Goal: Information Seeking & Learning: Find contact information

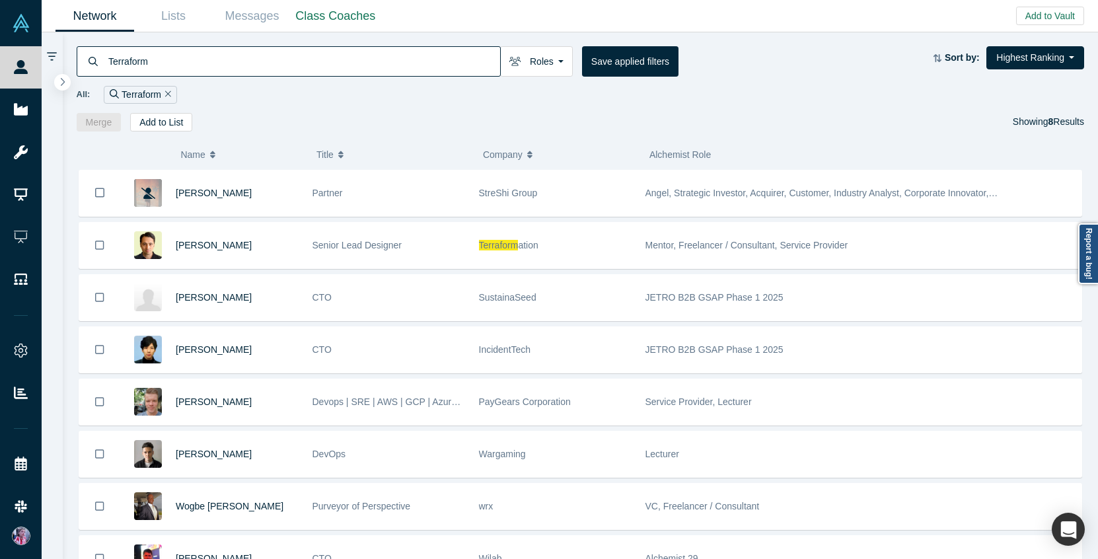
type input "Terraform"
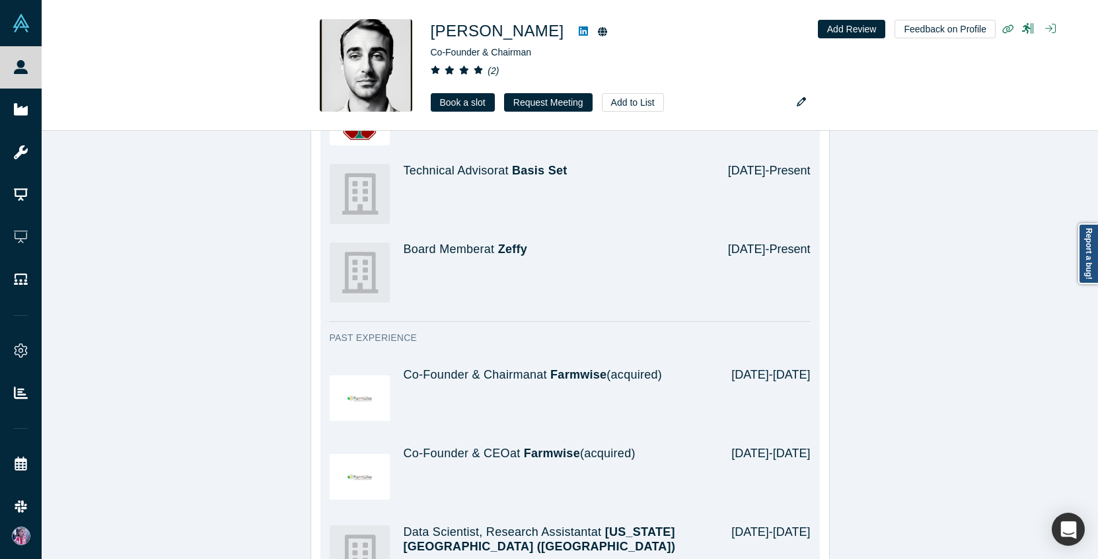
scroll to position [1495, 0]
click at [579, 368] on span "Farmwise" at bounding box center [578, 374] width 56 height 13
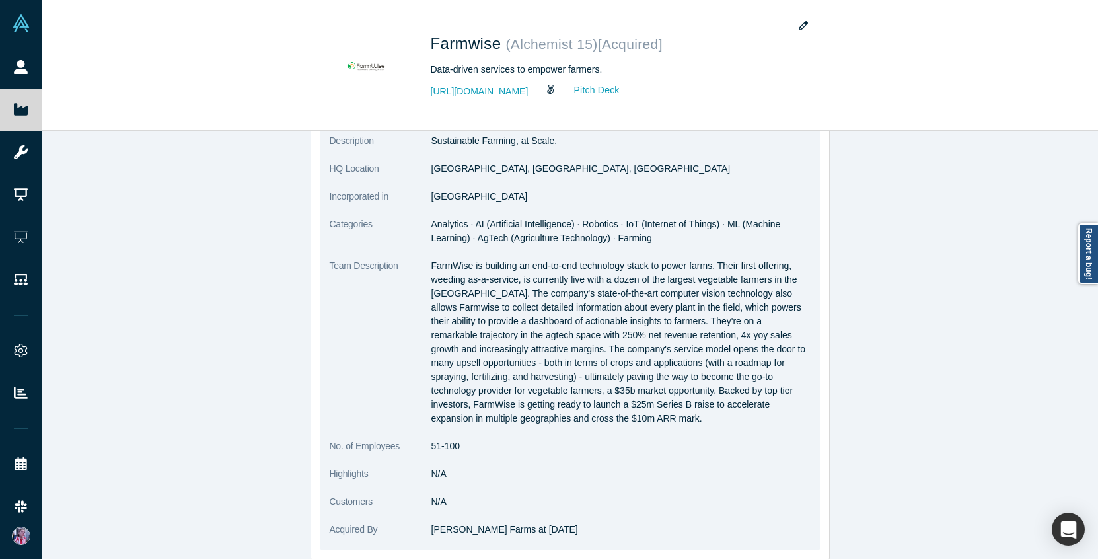
scroll to position [209, 0]
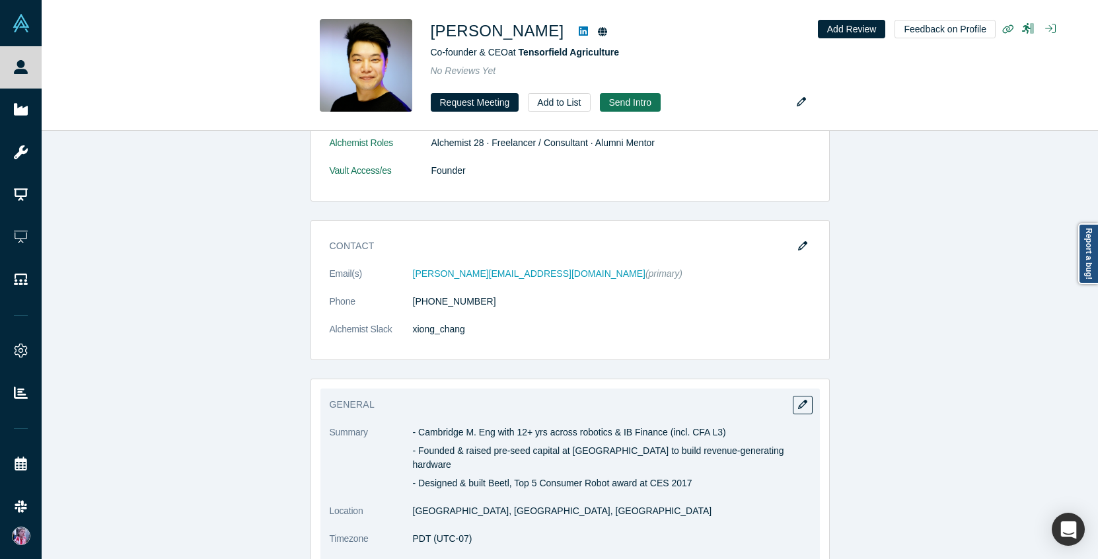
scroll to position [313, 0]
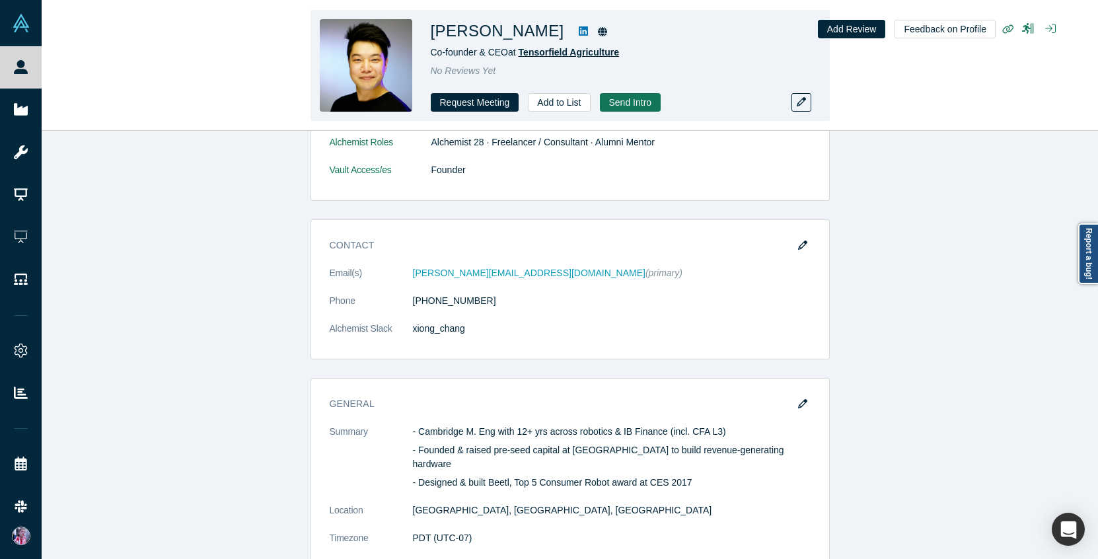
click at [574, 50] on span "Tensorfield Agriculture" at bounding box center [569, 52] width 100 height 11
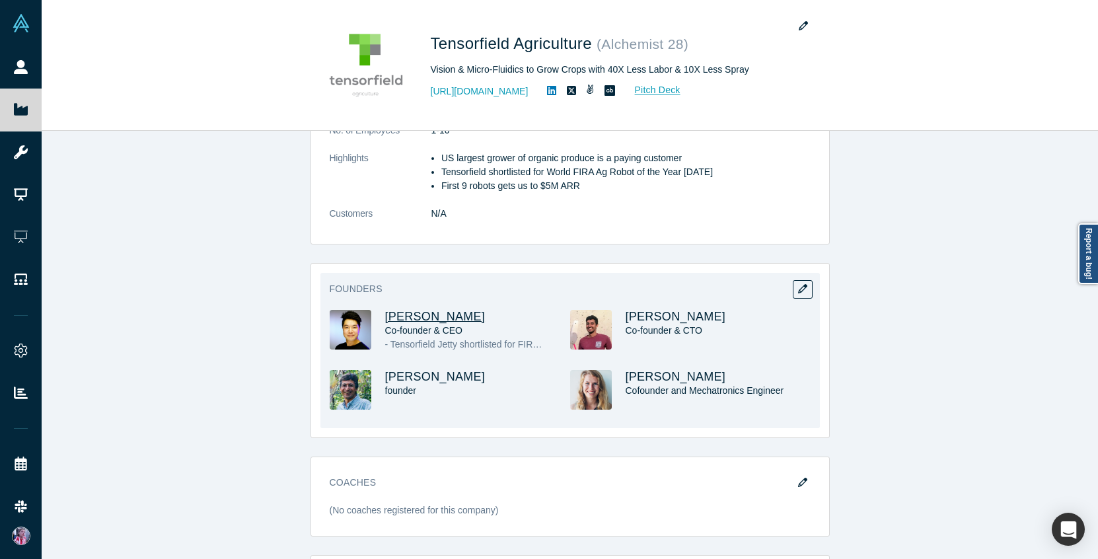
scroll to position [387, 0]
click at [429, 322] on span "Xiong Chang" at bounding box center [435, 316] width 100 height 13
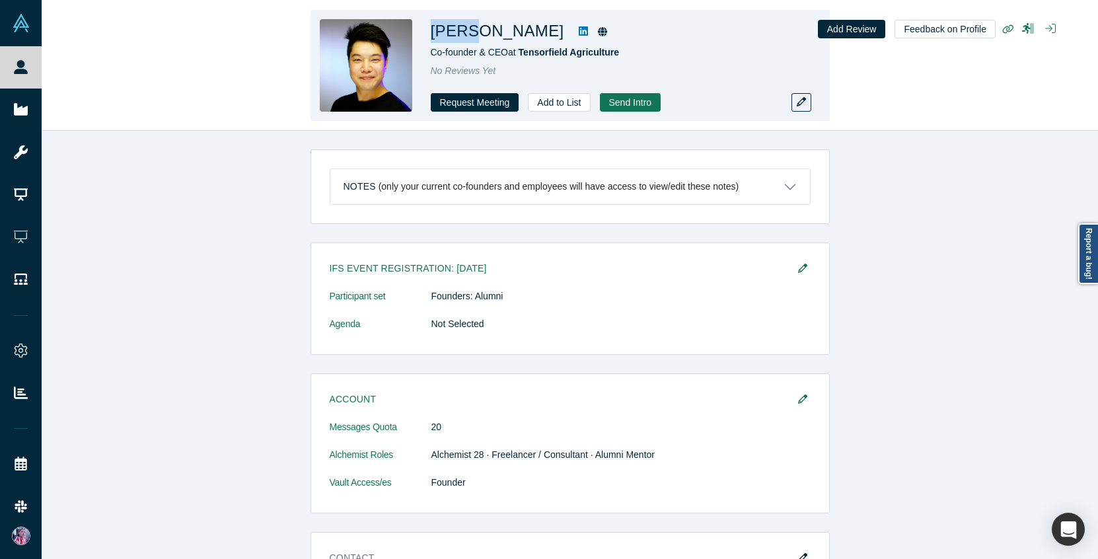
drag, startPoint x: 424, startPoint y: 34, endPoint x: 468, endPoint y: 37, distance: 43.7
click at [468, 37] on div "Xiong Chang Co-founder & CEO at Tensorfield Agriculture No Reviews Yet Request …" at bounding box center [570, 65] width 519 height 111
copy h1 "Xiong"
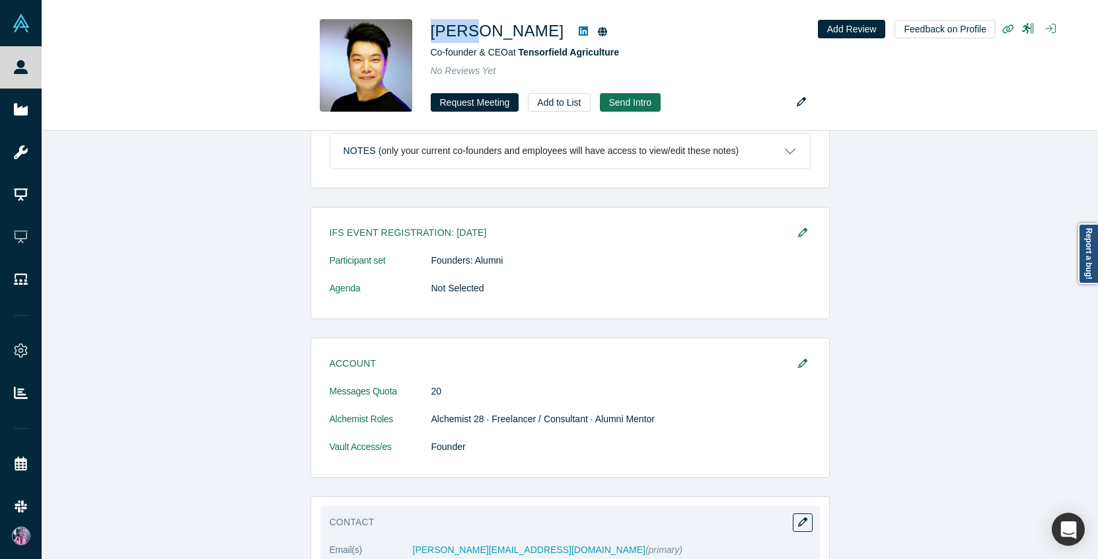
scroll to position [227, 0]
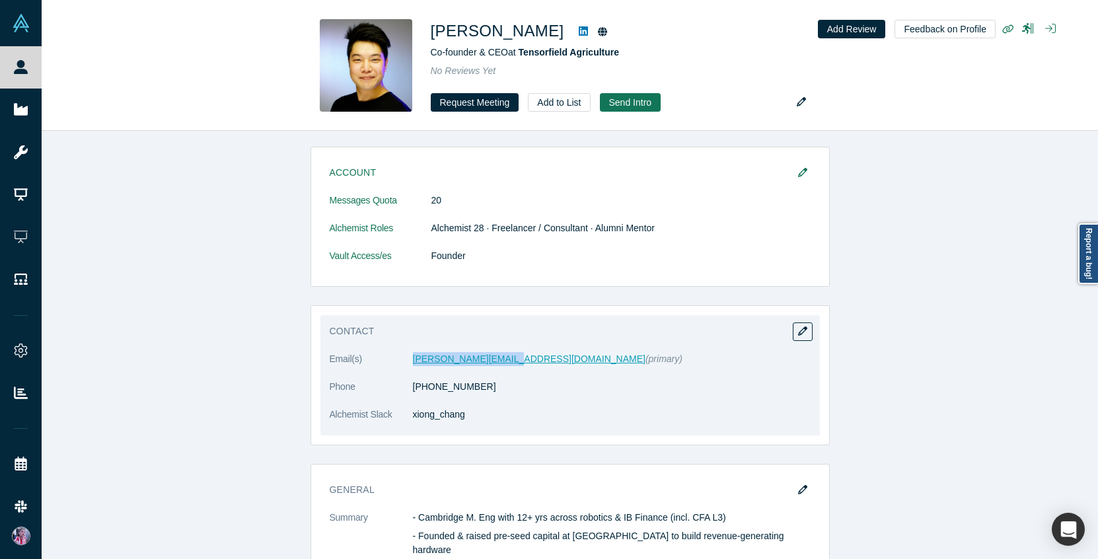
drag, startPoint x: 423, startPoint y: 360, endPoint x: 497, endPoint y: 363, distance: 74.0
click at [497, 363] on dl "Email(s) xiong@tensorfield.ag (primary) Phone (650) 660-4563 Alchemist Slack xi…" at bounding box center [570, 393] width 481 height 83
copy dl "xiong@tensorfield.ag"
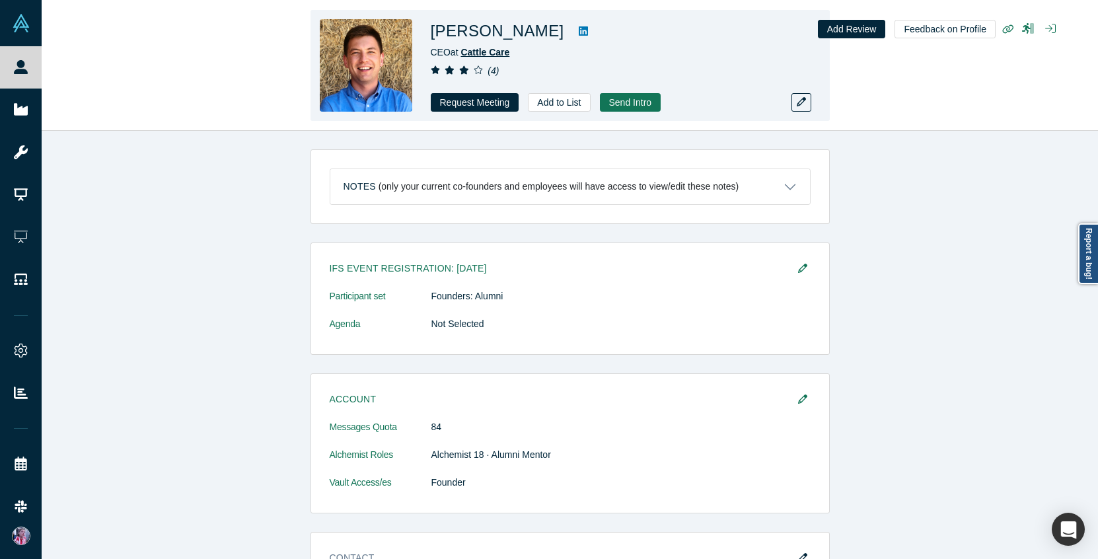
click at [506, 55] on span "Cattle Care" at bounding box center [485, 52] width 49 height 11
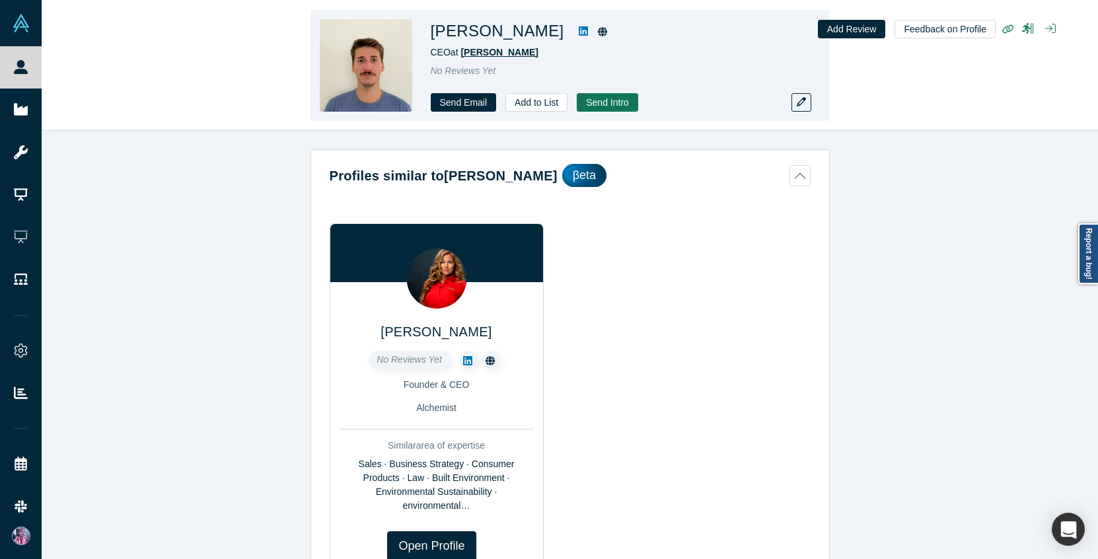
click at [501, 51] on span "[PERSON_NAME]" at bounding box center [499, 52] width 77 height 11
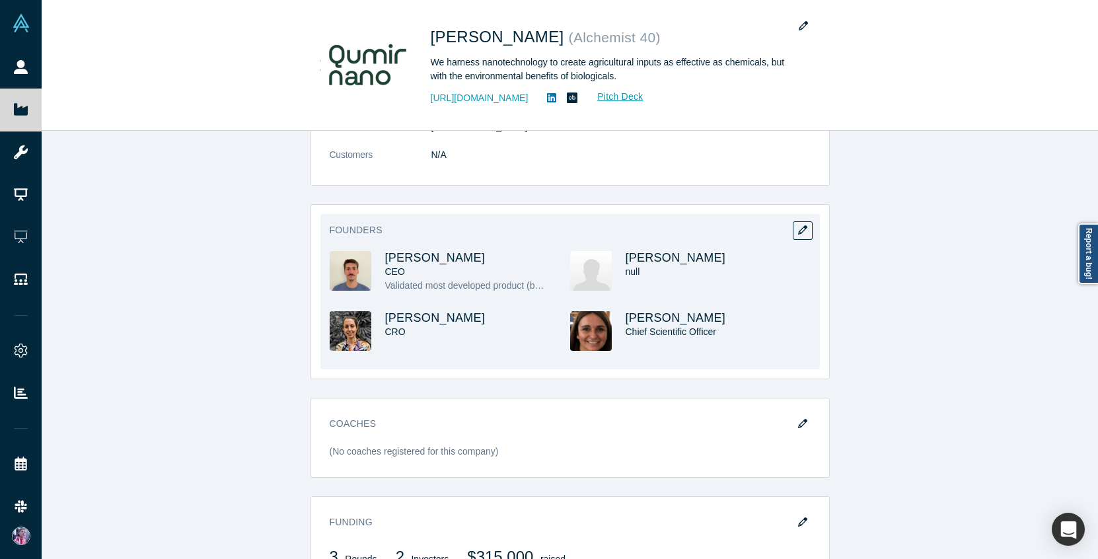
scroll to position [820, 0]
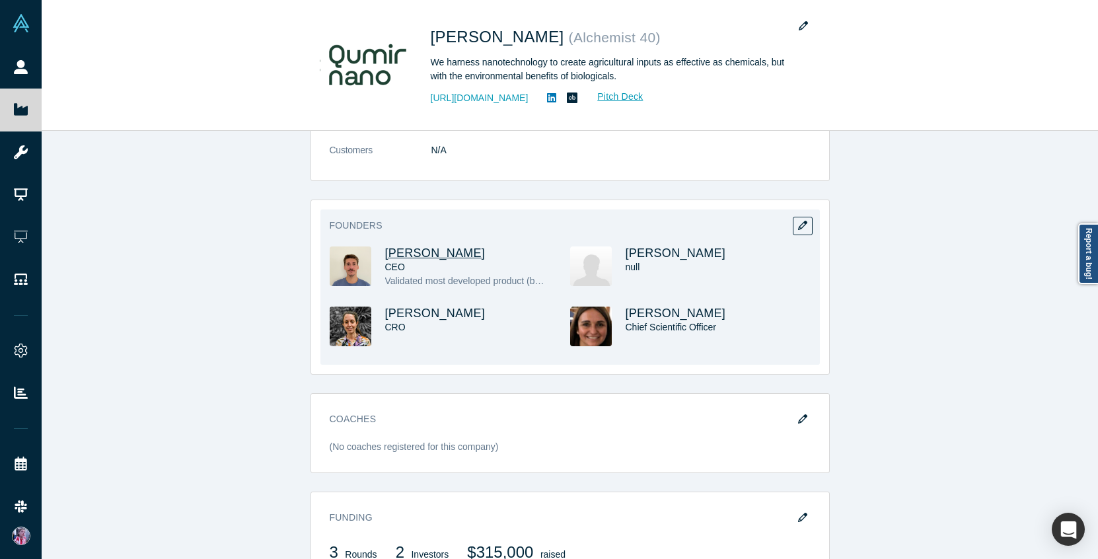
click at [428, 246] on span "[PERSON_NAME]" at bounding box center [435, 252] width 100 height 13
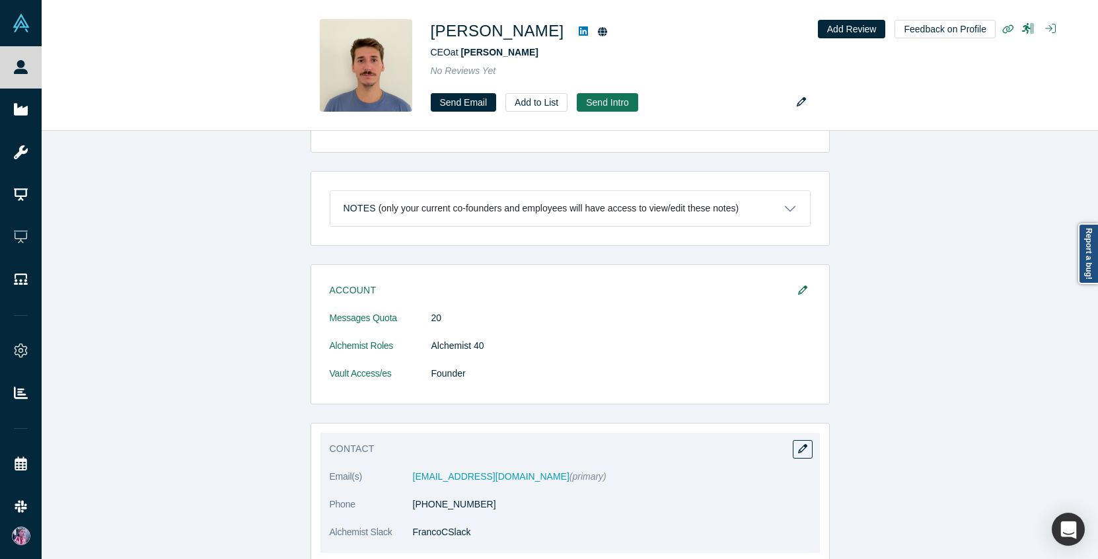
scroll to position [612, 0]
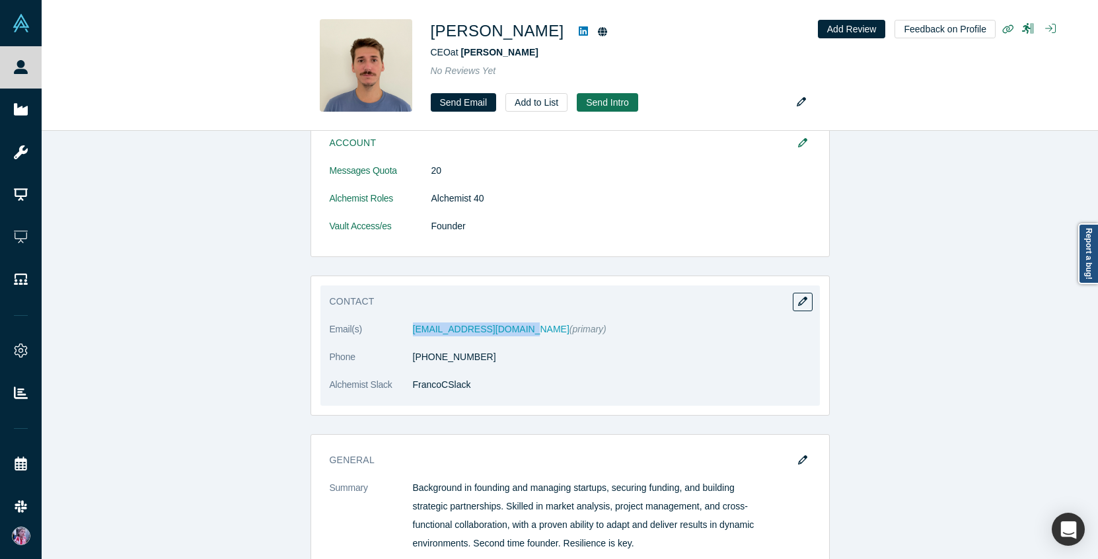
drag, startPoint x: 521, startPoint y: 330, endPoint x: 411, endPoint y: 333, distance: 109.7
click at [411, 333] on dl "Email(s) [EMAIL_ADDRESS][DOMAIN_NAME] (primary) Phone [PHONE_NUMBER] Alchemist …" at bounding box center [570, 363] width 481 height 83
copy dl "[EMAIL_ADDRESS][DOMAIN_NAME]"
